Goal: Task Accomplishment & Management: Manage account settings

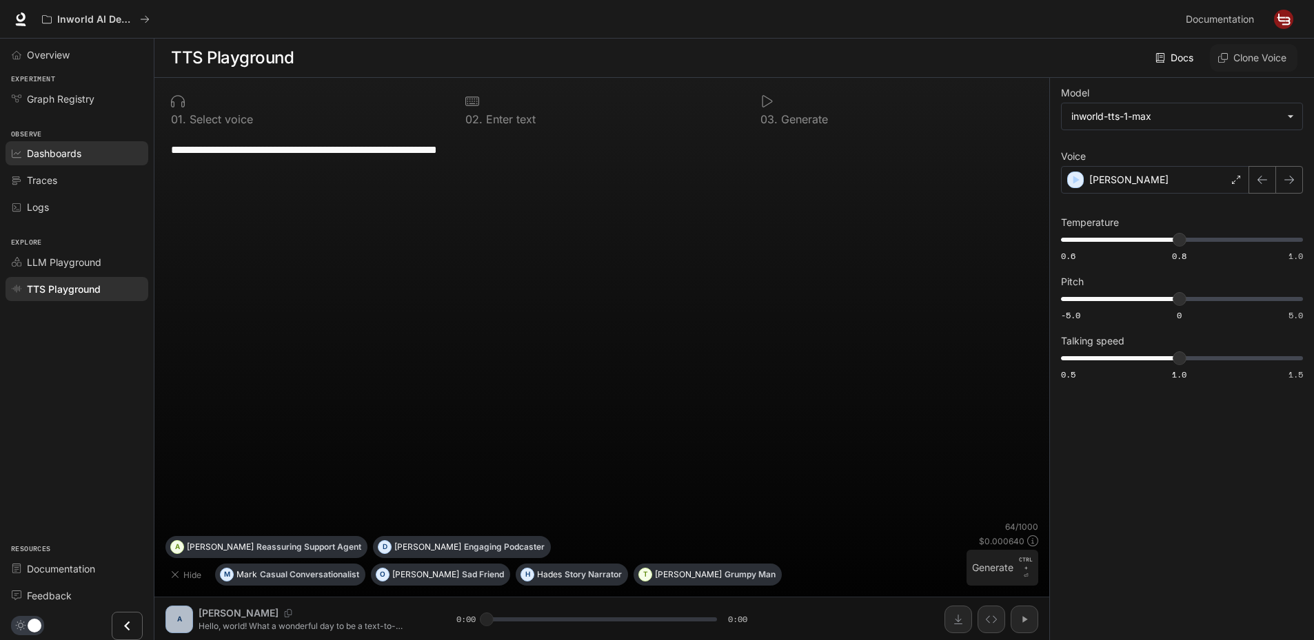
click at [61, 151] on span "Dashboards" at bounding box center [54, 153] width 54 height 14
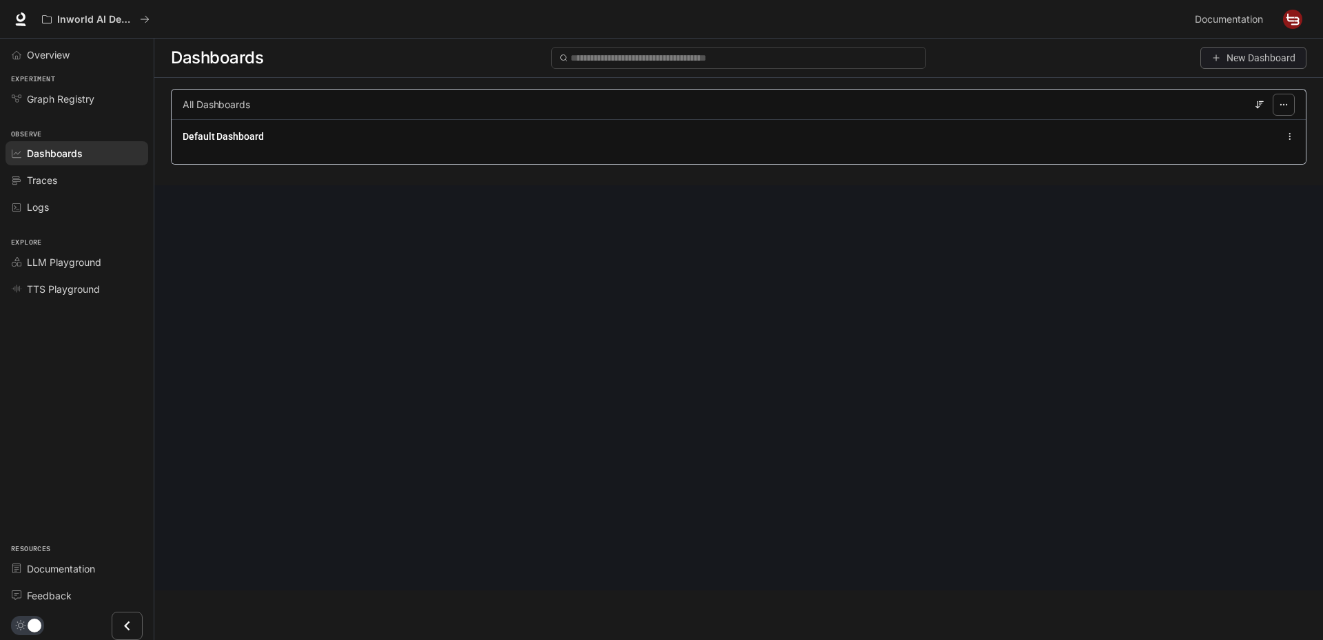
click at [1298, 19] on img "button" at bounding box center [1292, 19] width 19 height 19
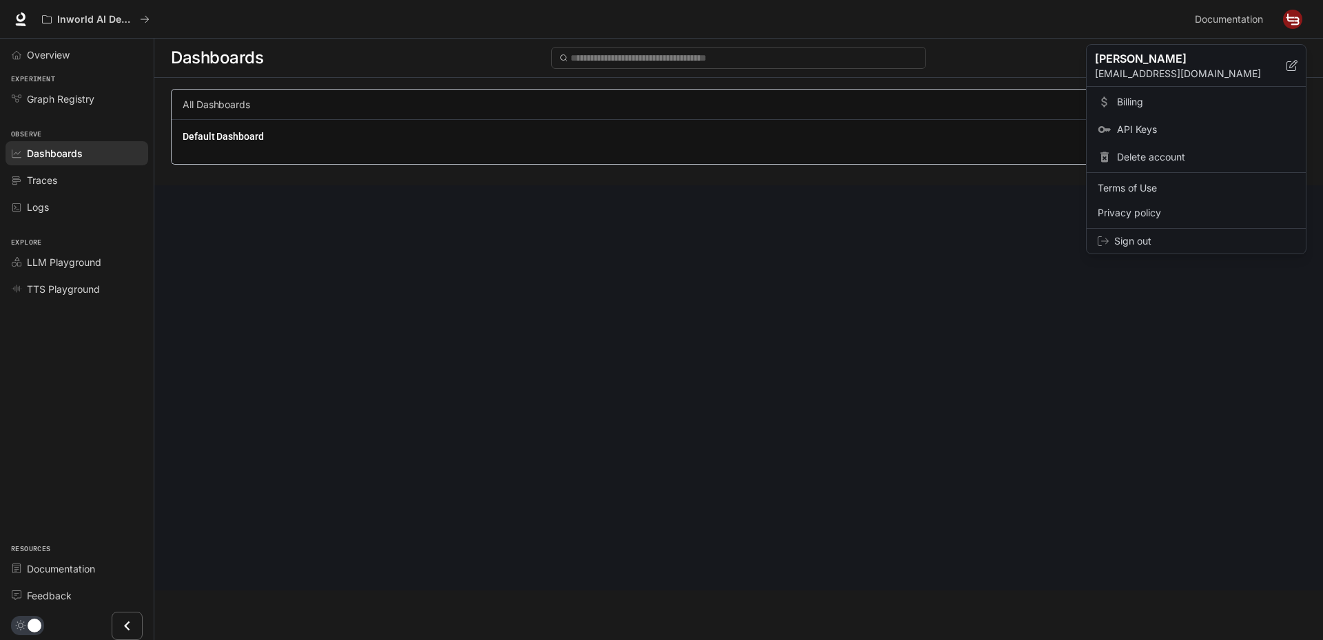
click at [1122, 106] on span "Billing" at bounding box center [1206, 102] width 178 height 14
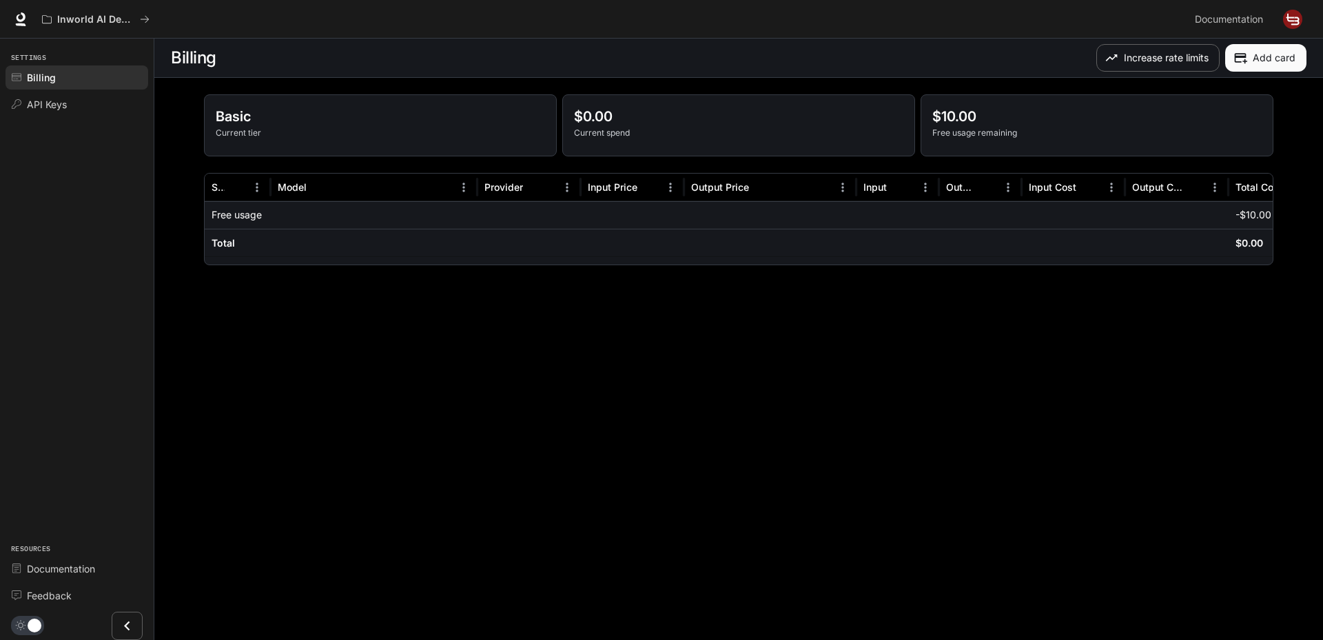
drag, startPoint x: 261, startPoint y: 265, endPoint x: 345, endPoint y: 265, distance: 83.4
click at [345, 265] on div "Basic Current tier $0.00 Current spend $10.00 Free usage remaining Service Mode…" at bounding box center [738, 180] width 1103 height 204
click at [1240, 18] on span "Documentation" at bounding box center [1229, 19] width 68 height 17
